Goal: Information Seeking & Learning: Learn about a topic

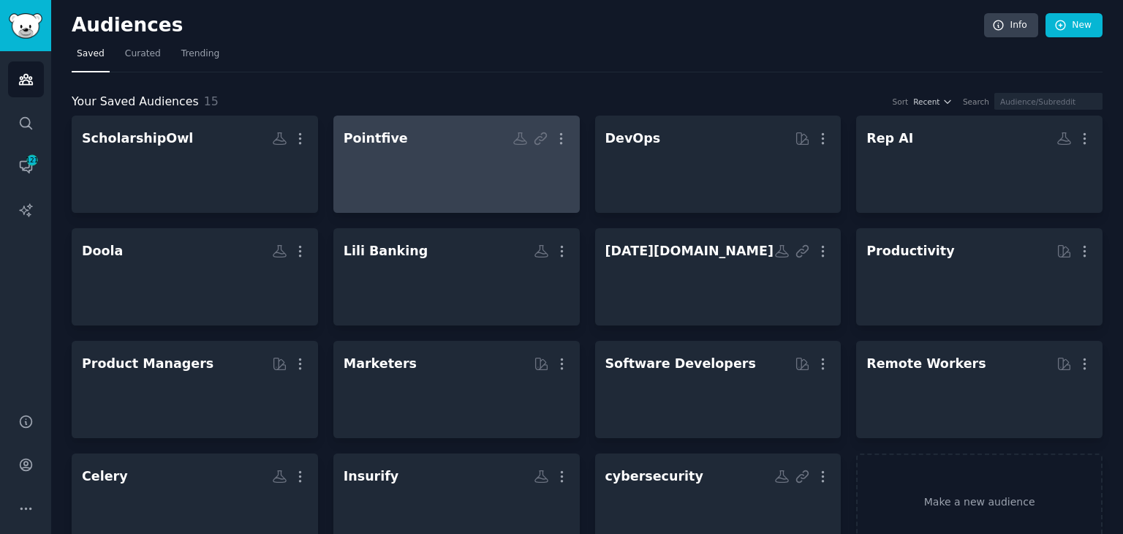
click at [448, 189] on div at bounding box center [457, 176] width 226 height 51
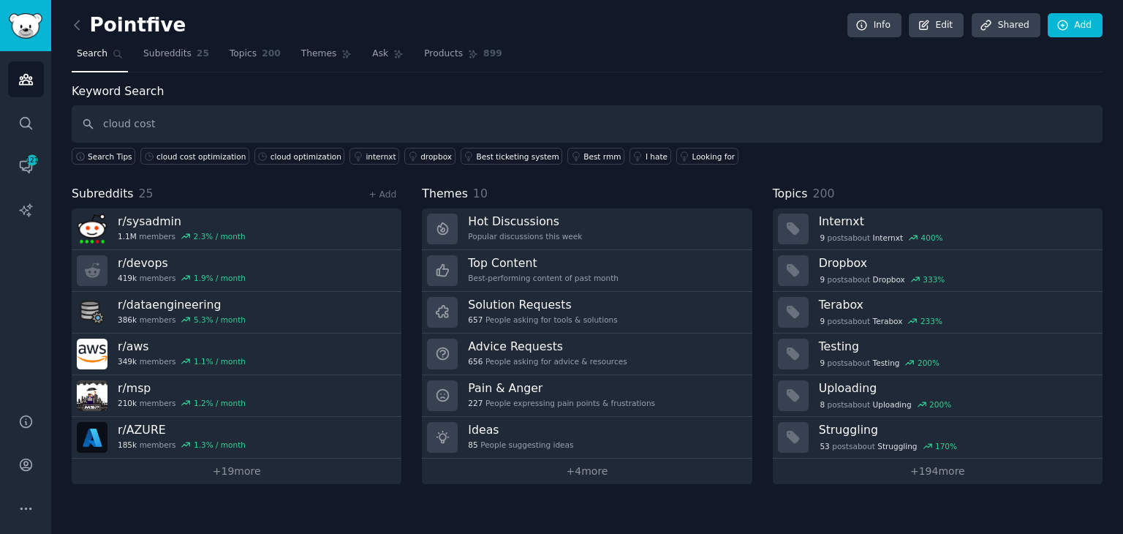
type input "cloud cost"
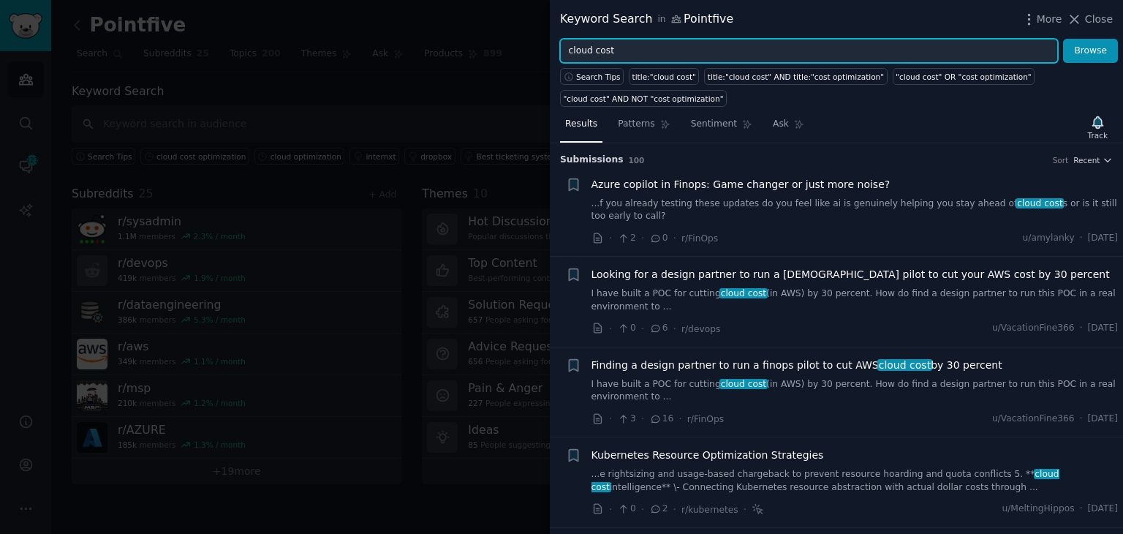
click at [597, 46] on input "cloud cost" at bounding box center [809, 51] width 498 height 25
type input "aws bills"
click at [1063, 39] on button "Browse" at bounding box center [1090, 51] width 55 height 25
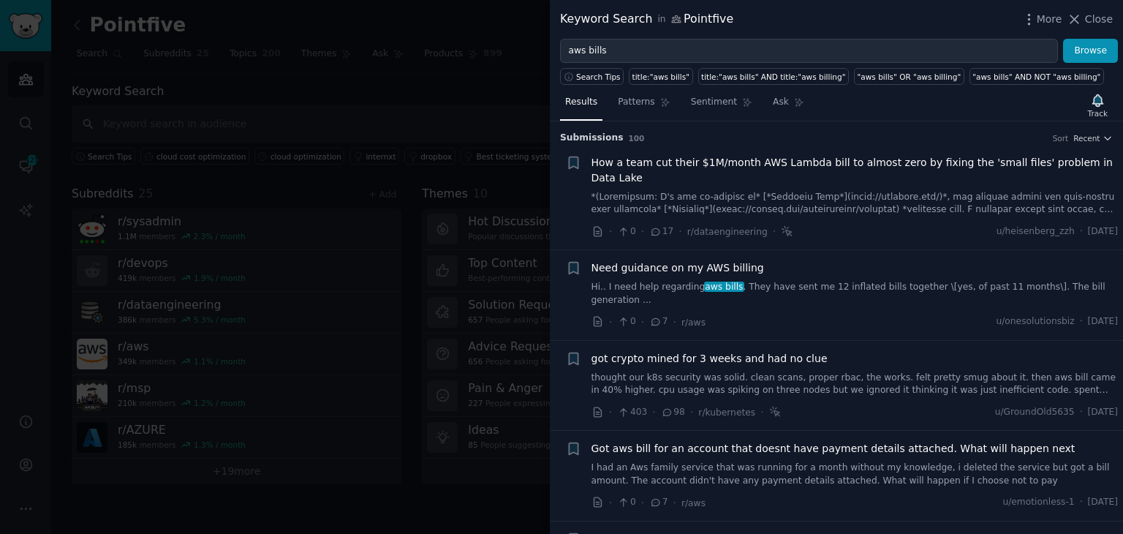
click at [252, 363] on div at bounding box center [561, 267] width 1123 height 534
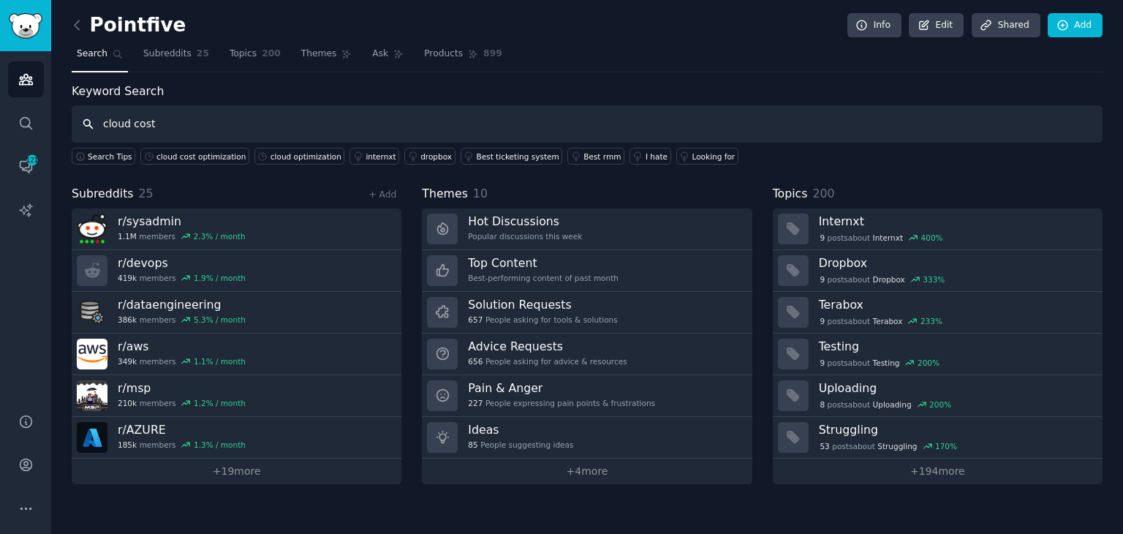
type input "cloud cost"
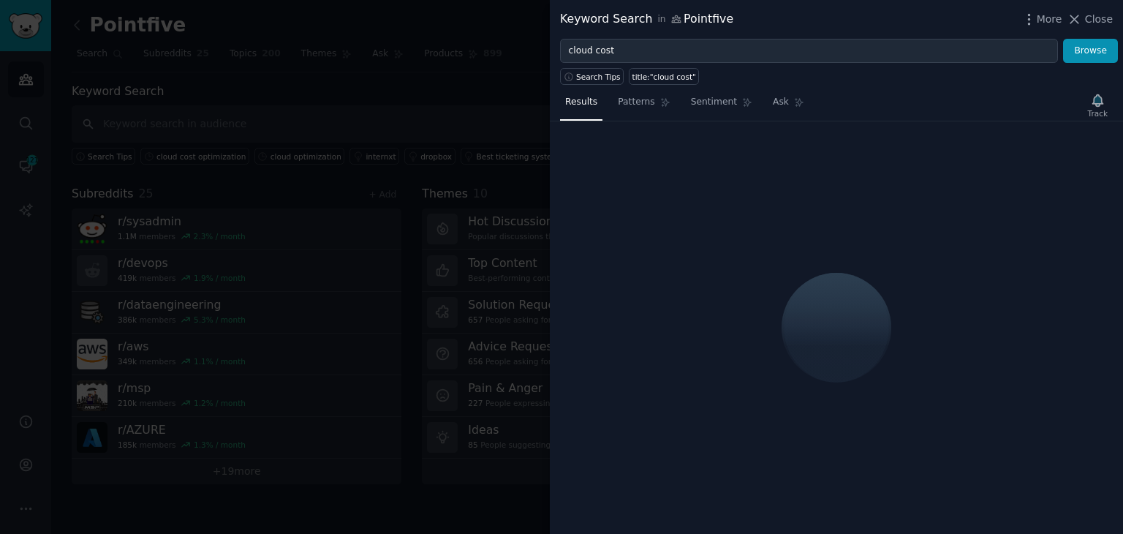
click at [329, 96] on div at bounding box center [561, 267] width 1123 height 534
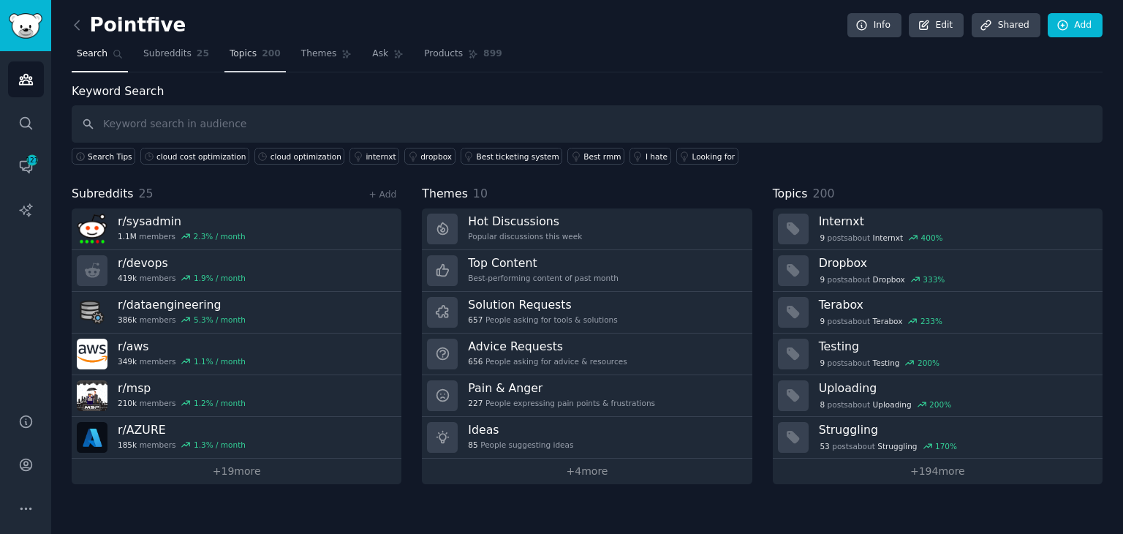
click at [241, 57] on span "Topics" at bounding box center [243, 54] width 27 height 13
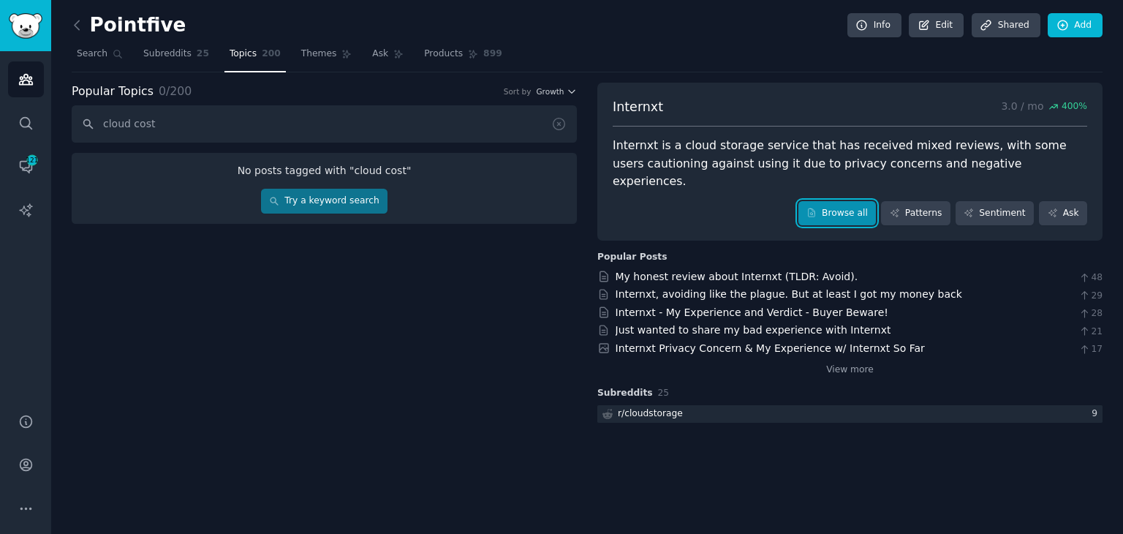
click at [849, 201] on link "Browse all" at bounding box center [837, 213] width 78 height 25
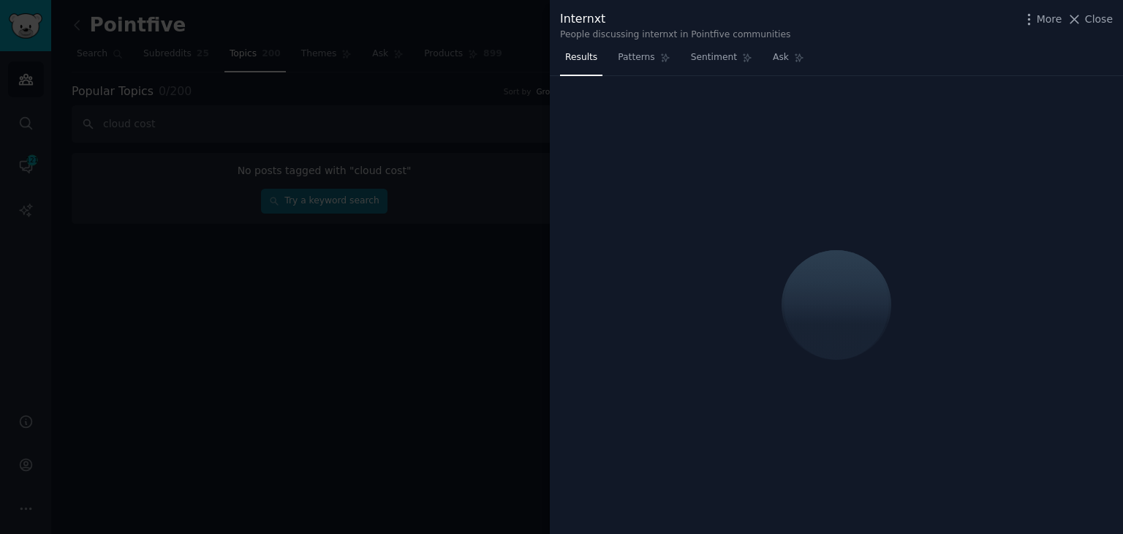
click at [478, 323] on div at bounding box center [561, 267] width 1123 height 534
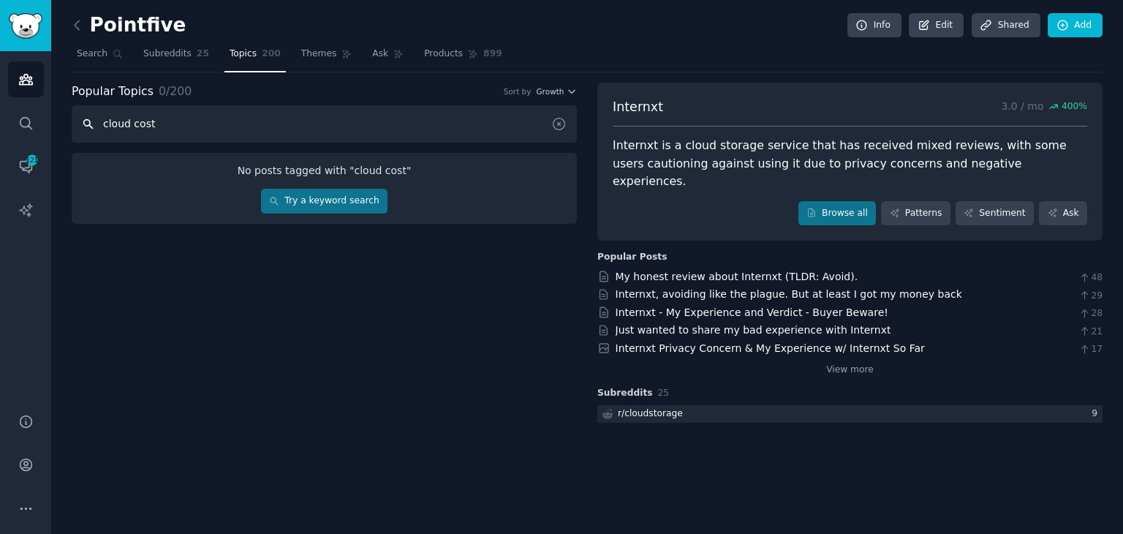
click at [160, 115] on input "cloud cost" at bounding box center [324, 123] width 505 height 37
click at [120, 118] on input "cloud cost" at bounding box center [324, 123] width 505 height 37
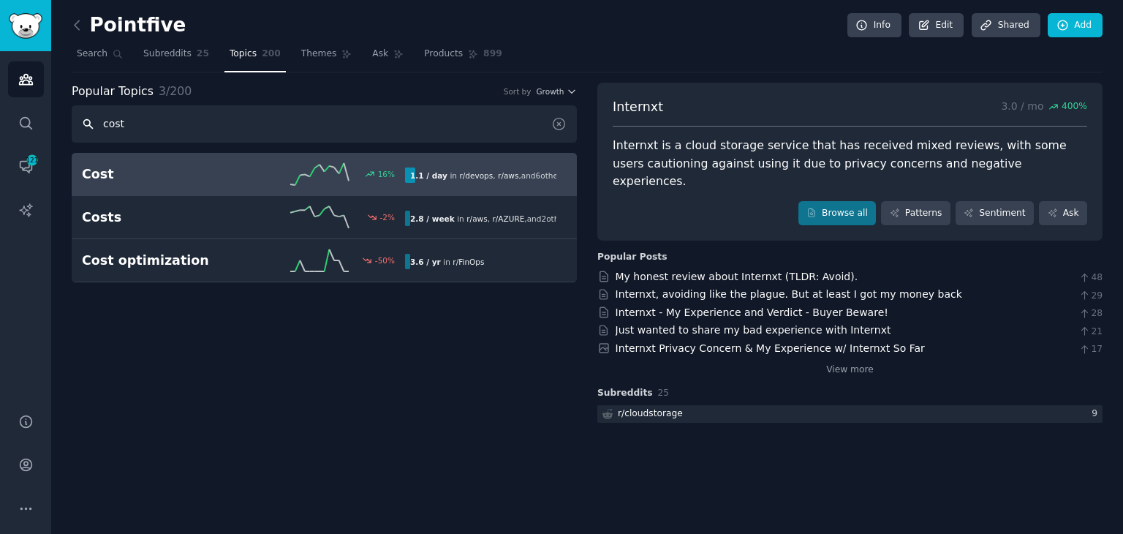
type input "cost"
click at [227, 179] on h2 "Cost" at bounding box center [163, 174] width 162 height 18
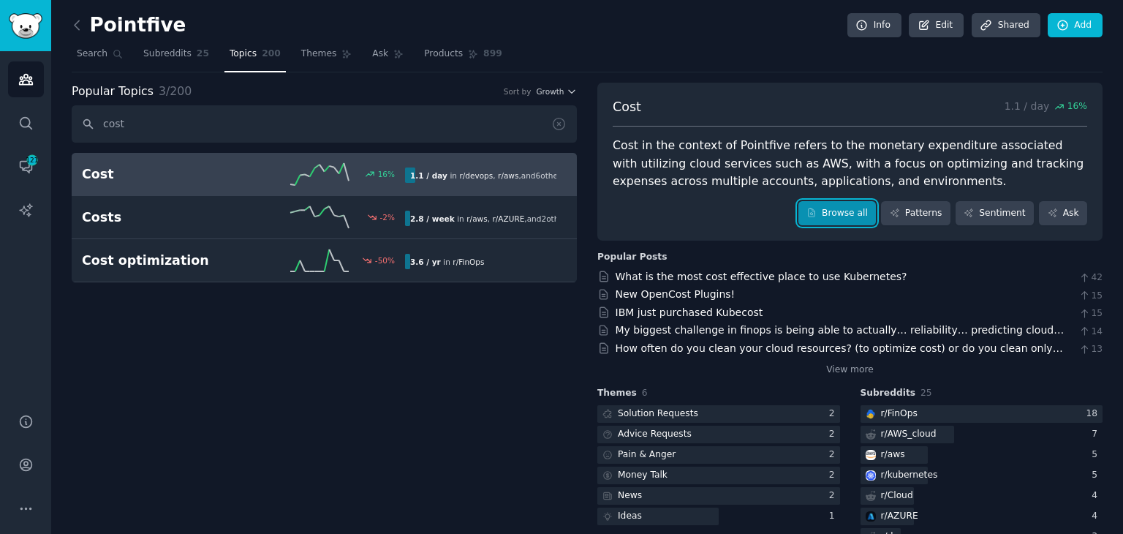
click at [832, 210] on link "Browse all" at bounding box center [837, 213] width 78 height 25
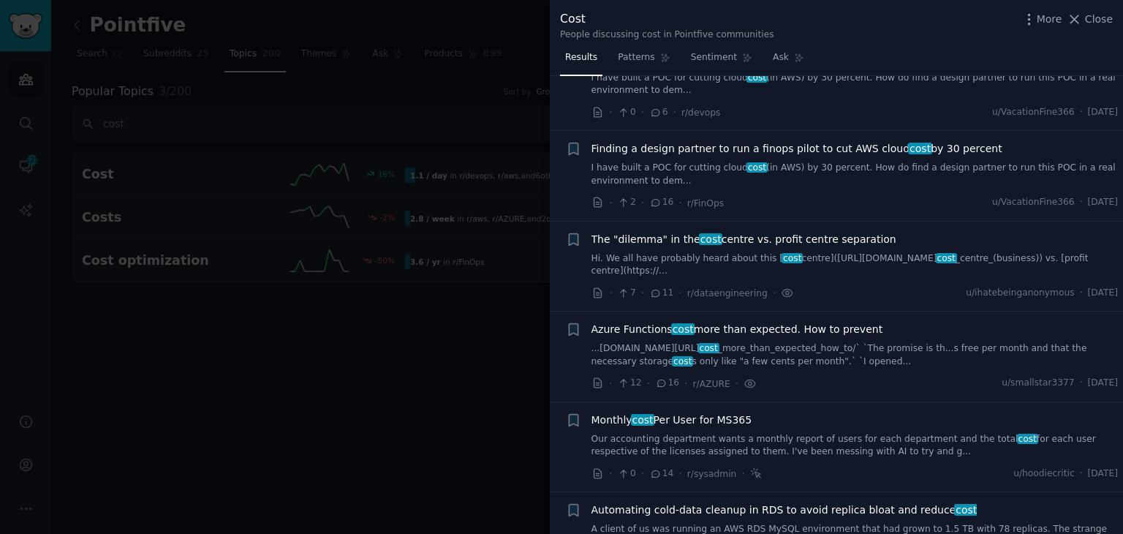
scroll to position [512, 0]
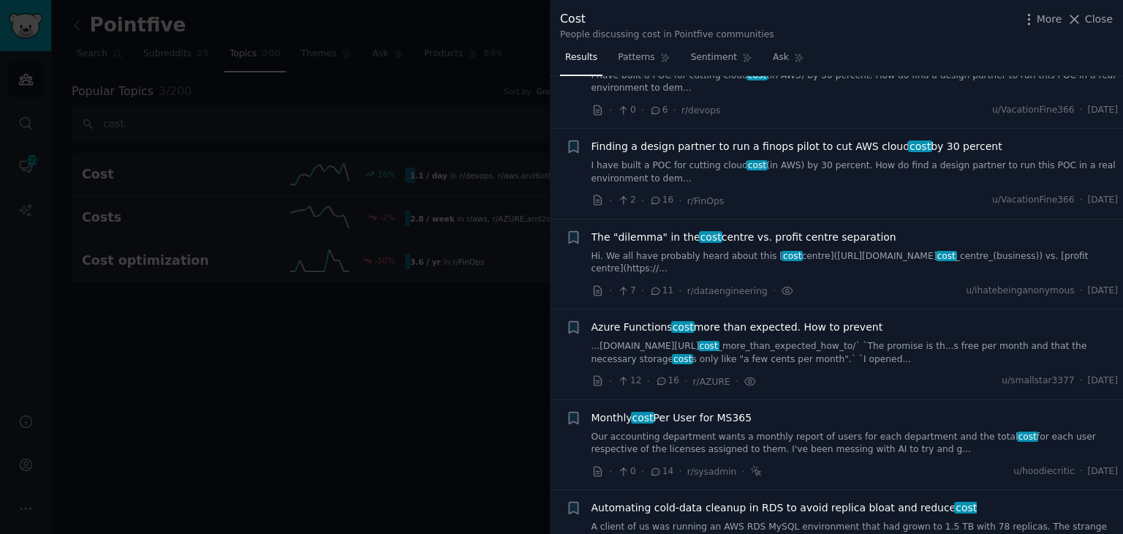
click at [746, 346] on link "...[DOMAIN_NAME][URL] cost _more_than_expected_how_to/` `The promise is th...s …" at bounding box center [854, 353] width 527 height 26
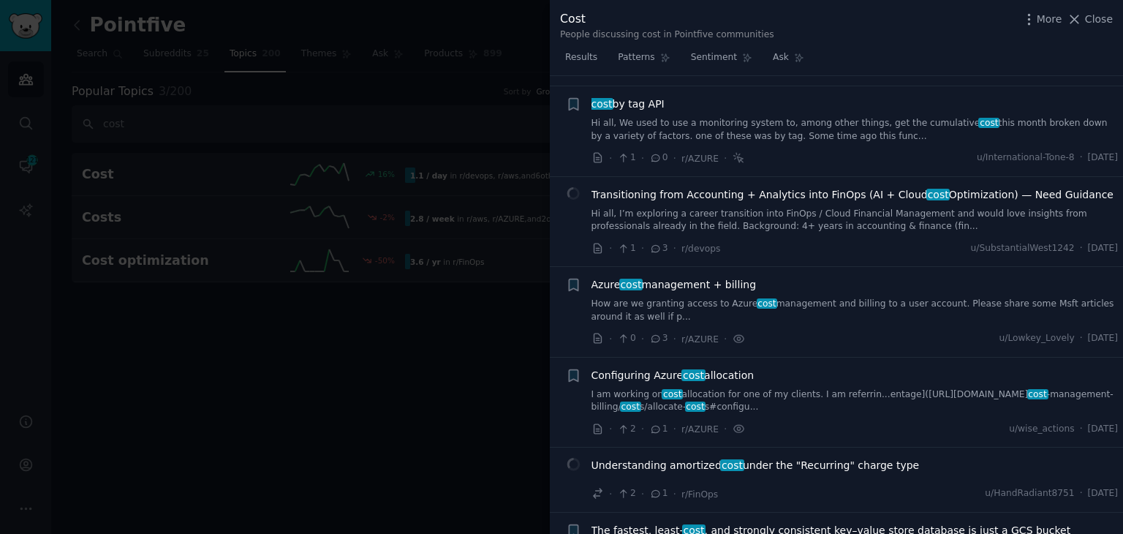
scroll to position [2059, 0]
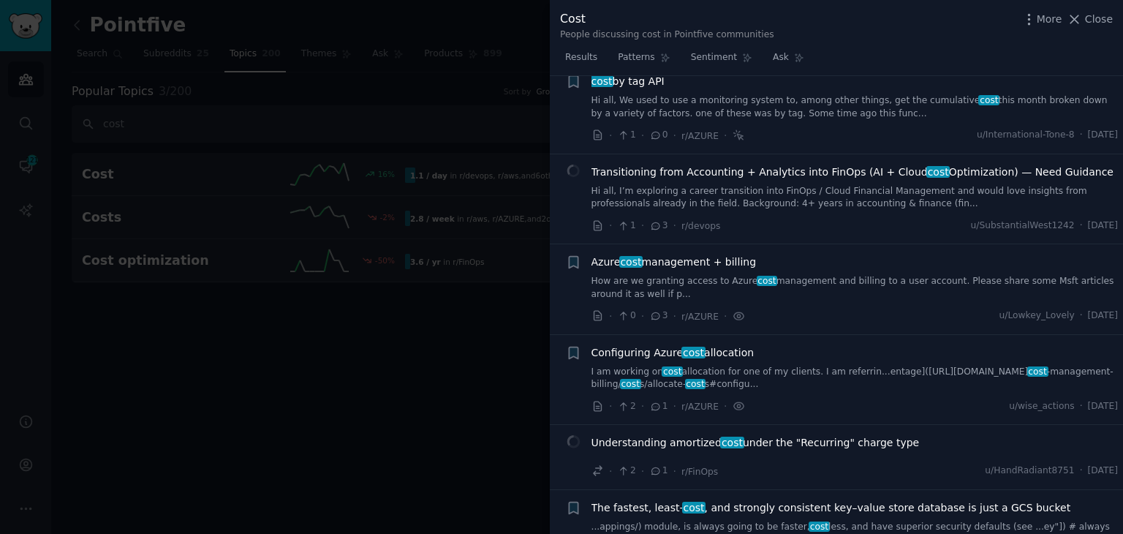
click at [855, 372] on link "I am working on cost allocation for one of my clients. I am referrin...entage](…" at bounding box center [854, 378] width 527 height 26
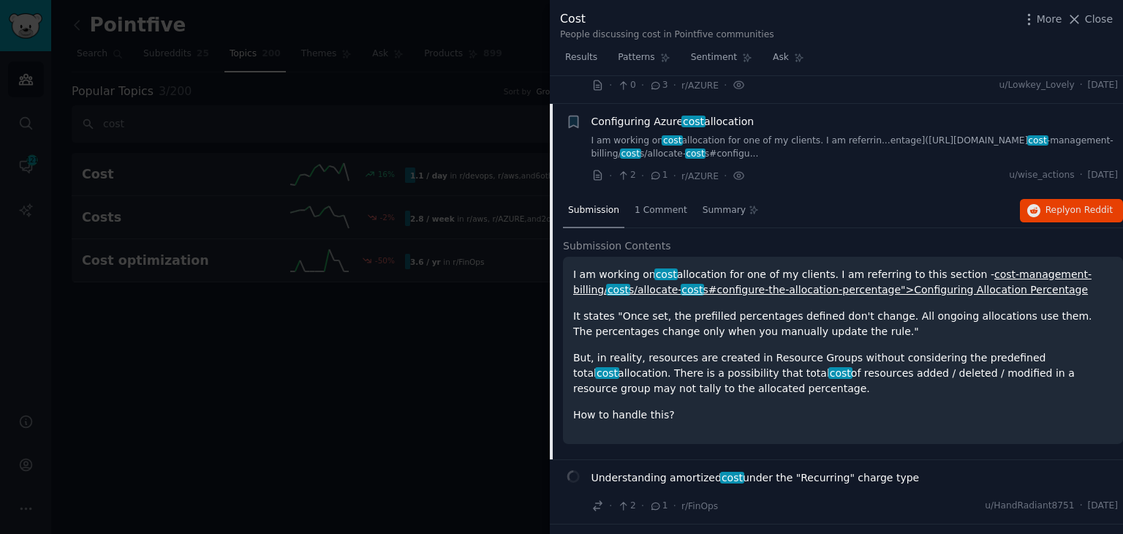
scroll to position [1846, 0]
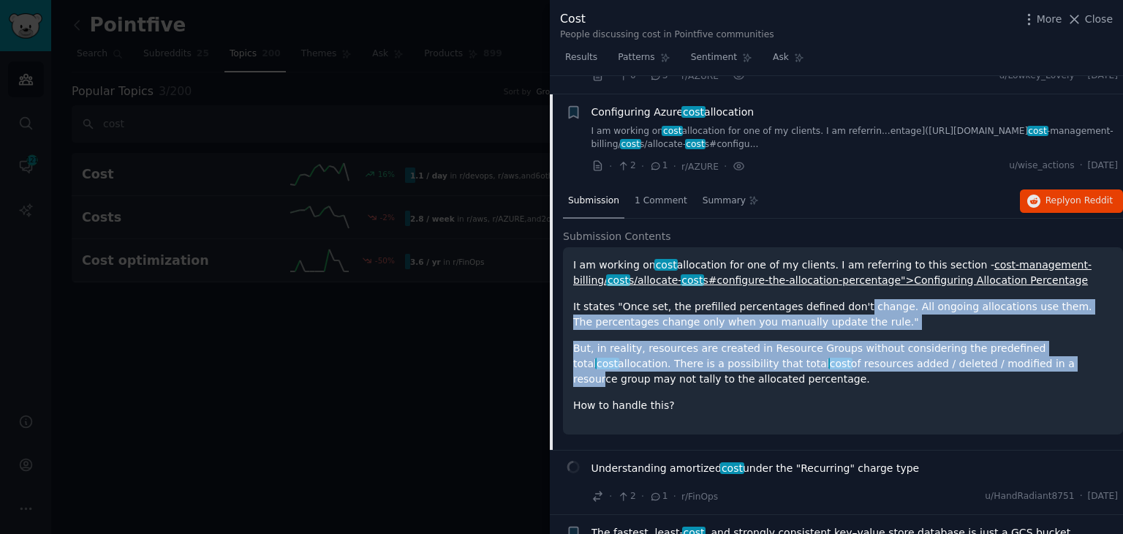
drag, startPoint x: 836, startPoint y: 281, endPoint x: 930, endPoint y: 346, distance: 114.1
click at [930, 346] on div "I am working on cost allocation for one of my clients. I am referring to this s…" at bounding box center [842, 335] width 539 height 156
click at [801, 341] on p "But, in reality, resources are created in Resource Groups without considering t…" at bounding box center [842, 364] width 539 height 46
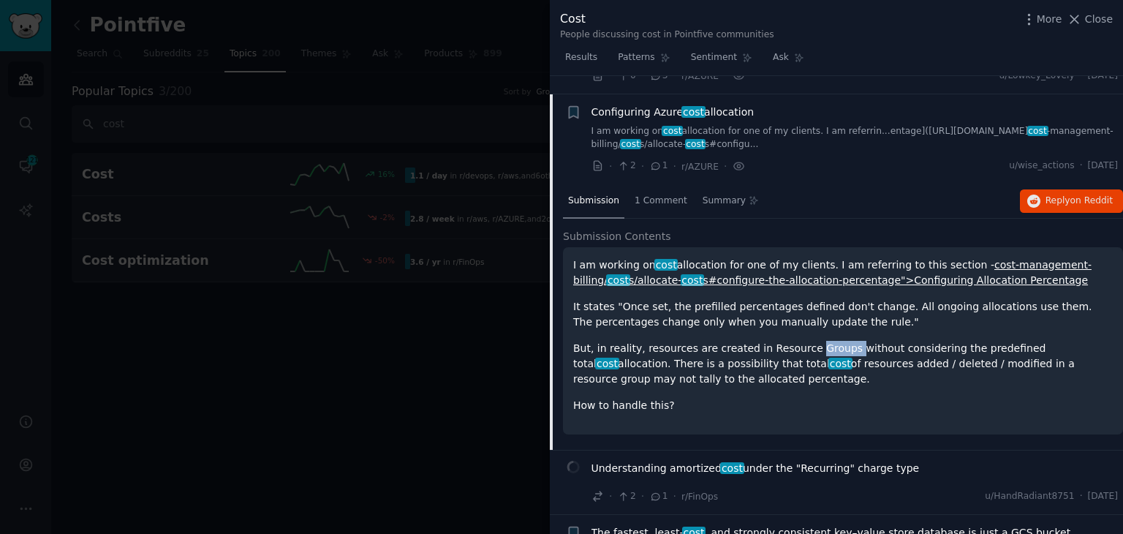
click at [801, 341] on p "But, in reality, resources are created in Resource Groups without considering t…" at bounding box center [842, 364] width 539 height 46
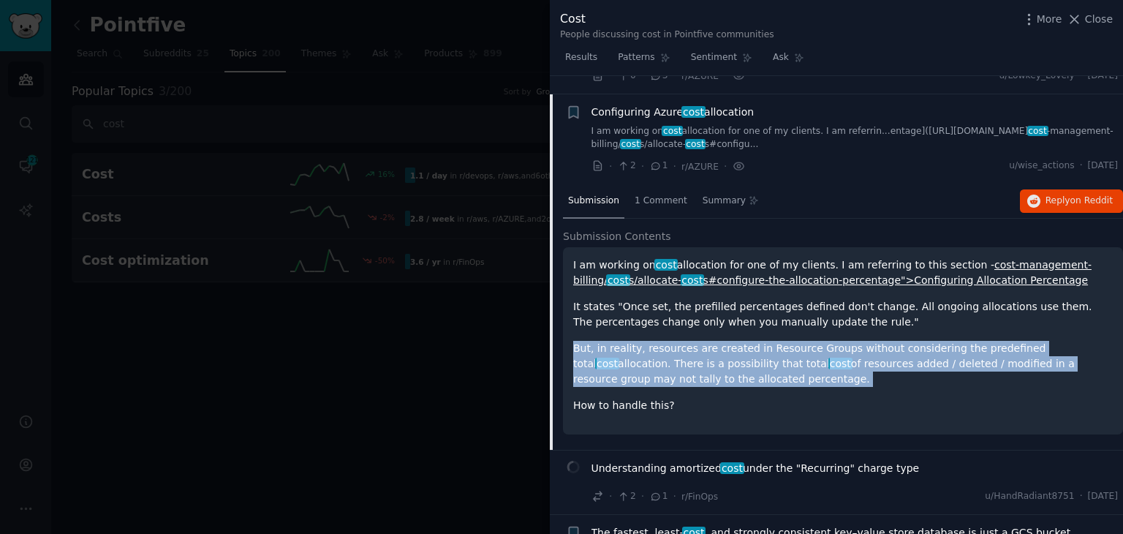
click at [801, 341] on p "But, in reality, resources are created in Resource Groups without considering t…" at bounding box center [842, 364] width 539 height 46
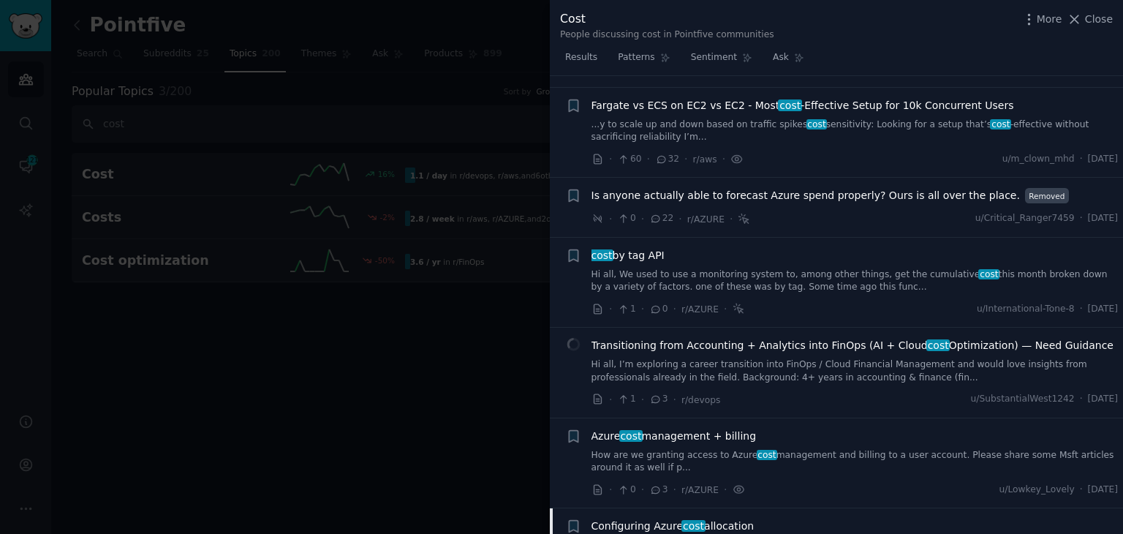
scroll to position [1262, 0]
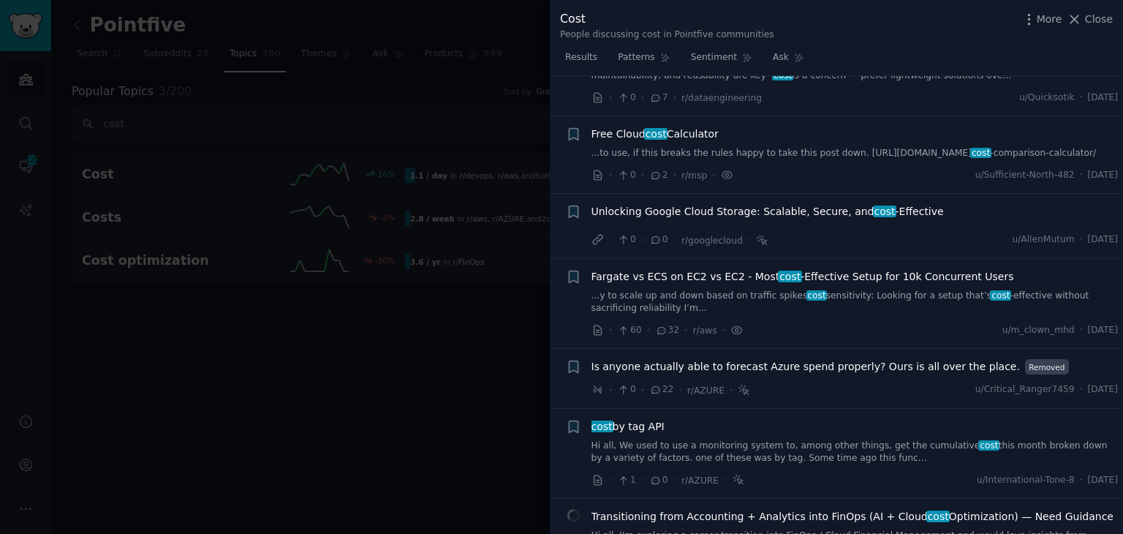
click at [340, 425] on div at bounding box center [561, 267] width 1123 height 534
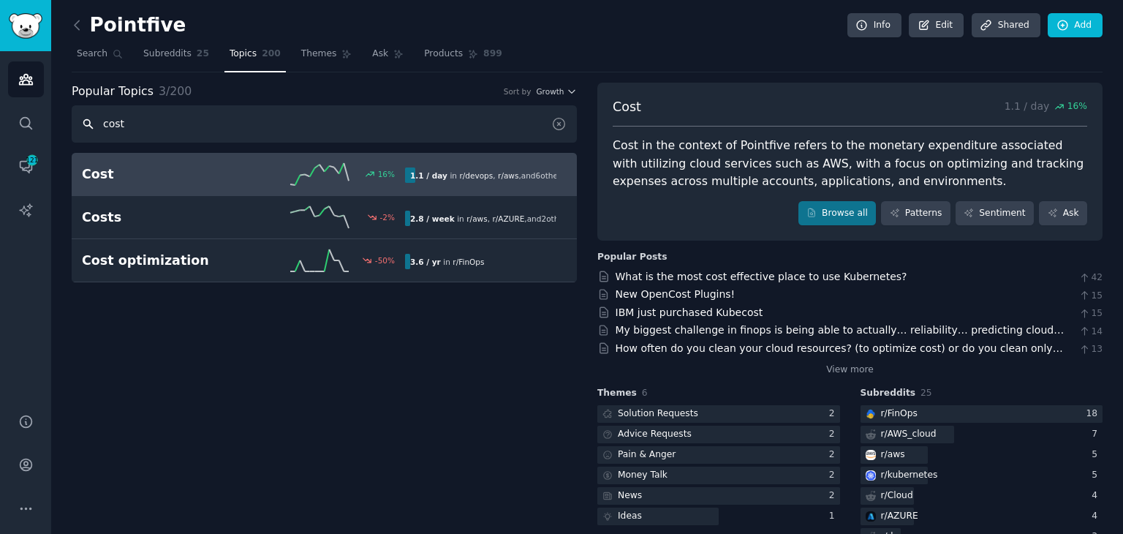
click at [129, 121] on input "cost" at bounding box center [324, 123] width 505 height 37
